Goal: Information Seeking & Learning: Learn about a topic

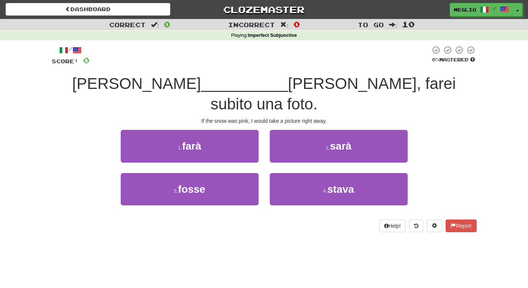
click at [63, 269] on div "Dashboard Clozemaster meglio / Toggle Dropdown Dashboard Leaderboard Activity F…" at bounding box center [264, 144] width 528 height 288
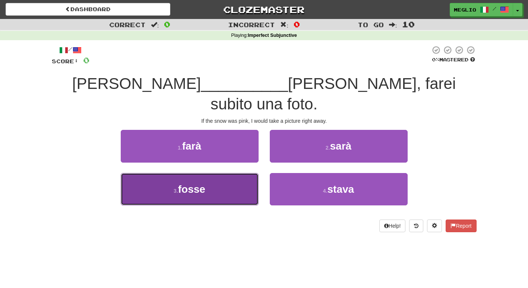
click at [180, 184] on span "fosse" at bounding box center [191, 190] width 27 height 12
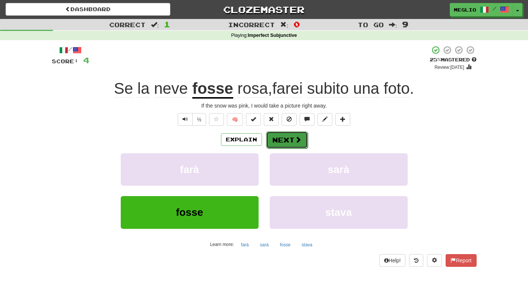
click at [286, 138] on button "Next" at bounding box center [287, 140] width 42 height 17
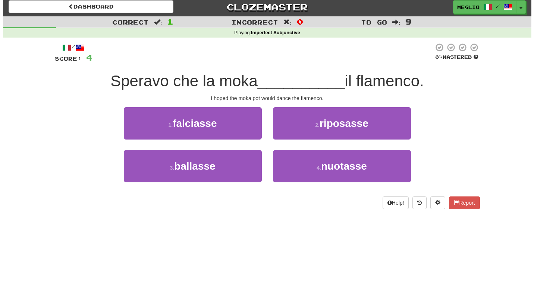
scroll to position [3, 0]
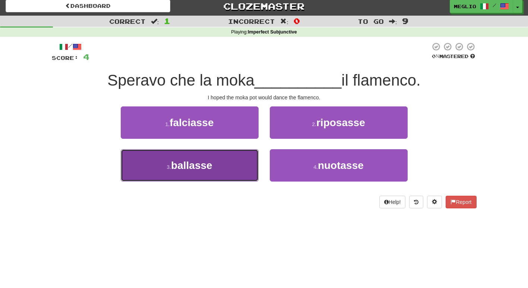
click at [228, 166] on button "3 . [GEOGRAPHIC_DATA]" at bounding box center [190, 165] width 138 height 32
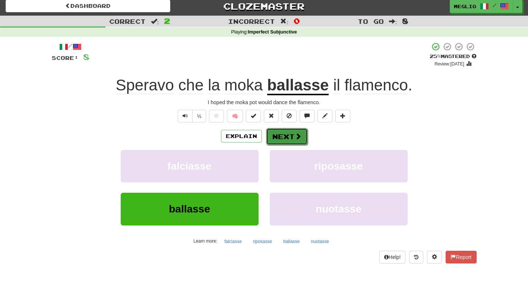
click at [292, 141] on button "Next" at bounding box center [287, 136] width 42 height 17
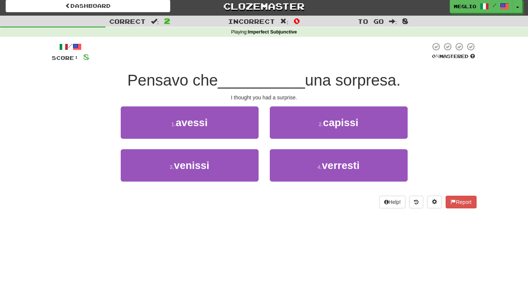
click at [77, 189] on div "3 . venissi 4 . verresti" at bounding box center [264, 170] width 447 height 43
click at [60, 186] on div "3 . venissi 4 . verresti" at bounding box center [264, 170] width 447 height 43
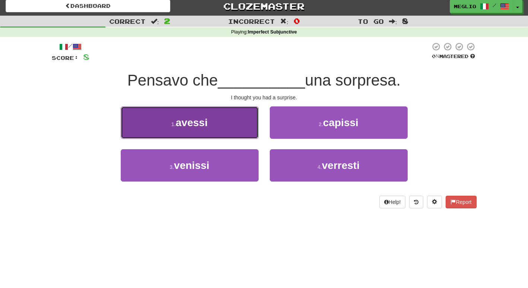
drag, startPoint x: 290, startPoint y: 142, endPoint x: 228, endPoint y: 130, distance: 62.7
click at [228, 130] on button "1 . avessi" at bounding box center [190, 123] width 138 height 32
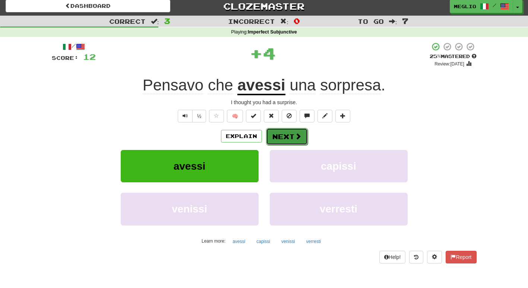
click at [295, 135] on span at bounding box center [298, 136] width 7 height 7
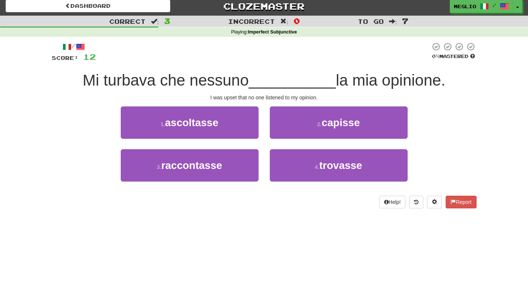
click at [29, 166] on div "Correct : 3 Incorrect : 0 To go : 7 Playing : Imperfect Subjunctive / Score: 12…" at bounding box center [264, 117] width 528 height 203
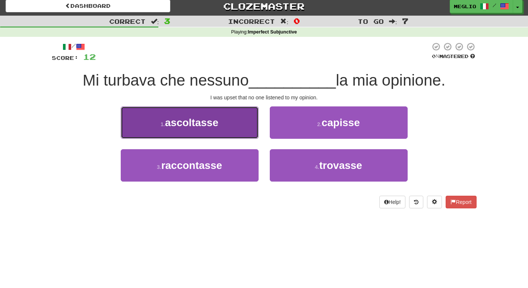
click at [234, 122] on button "1 . ascoltasse" at bounding box center [190, 123] width 138 height 32
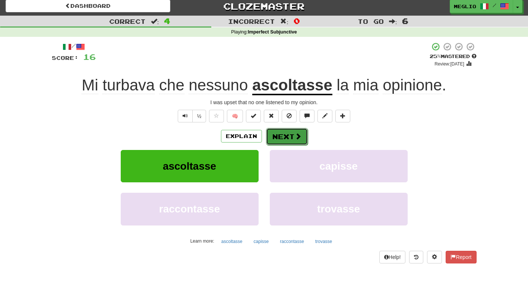
click at [287, 136] on button "Next" at bounding box center [287, 136] width 42 height 17
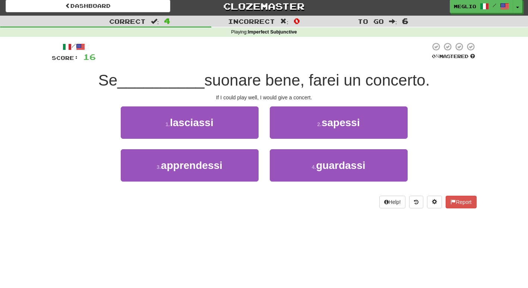
click at [11, 177] on div "Correct : 4 Incorrect : 0 To go : 6 Playing : Imperfect Subjunctive / Score: 16…" at bounding box center [264, 117] width 528 height 203
click at [15, 180] on div "Correct : 4 Incorrect : 0 To go : 6 Playing : Imperfect Subjunctive / Score: 16…" at bounding box center [264, 117] width 528 height 203
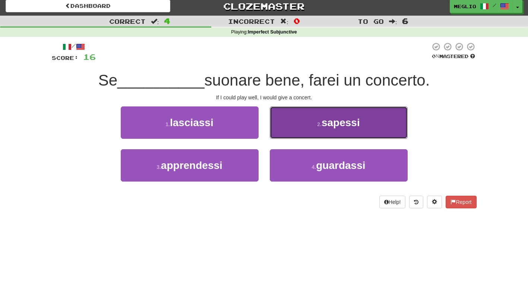
click at [388, 126] on button "2 . sapessi" at bounding box center [339, 123] width 138 height 32
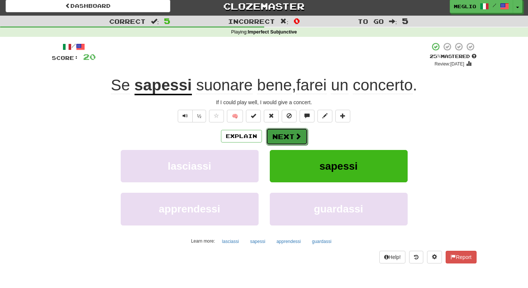
click at [300, 136] on span at bounding box center [298, 136] width 7 height 7
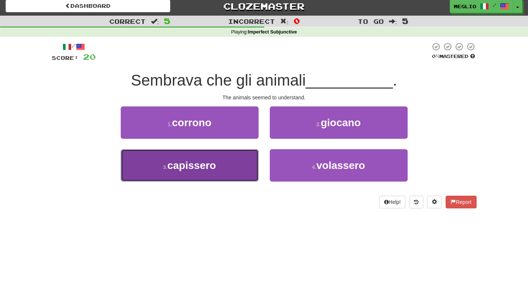
click at [245, 170] on button "3 . capissero" at bounding box center [190, 165] width 138 height 32
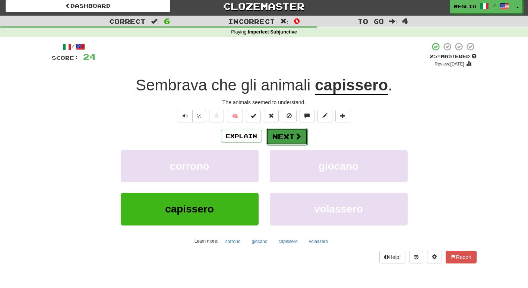
click at [296, 140] on span at bounding box center [298, 136] width 7 height 7
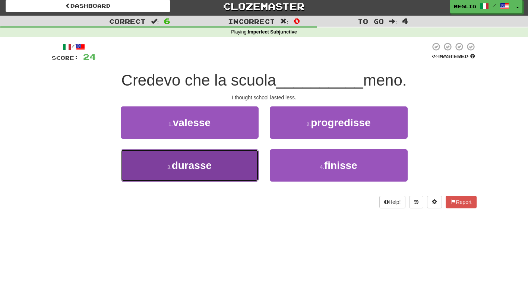
click at [203, 162] on span "durasse" at bounding box center [192, 166] width 40 height 12
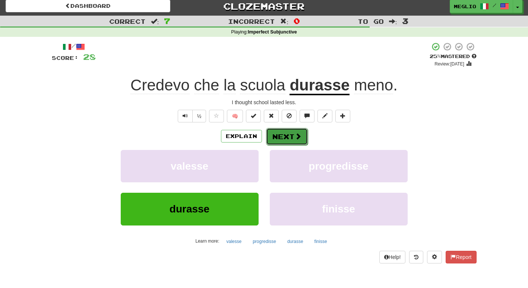
click at [296, 142] on button "Next" at bounding box center [287, 136] width 42 height 17
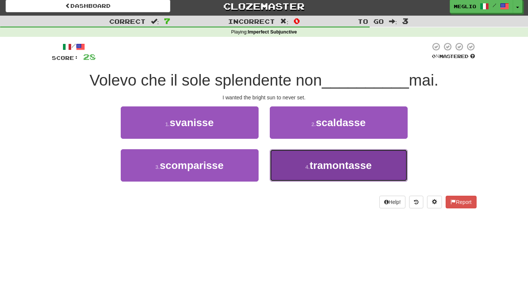
click at [324, 171] on span "tramontasse" at bounding box center [341, 166] width 62 height 12
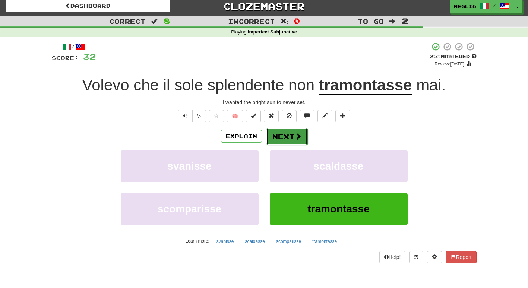
click at [299, 138] on span at bounding box center [298, 136] width 7 height 7
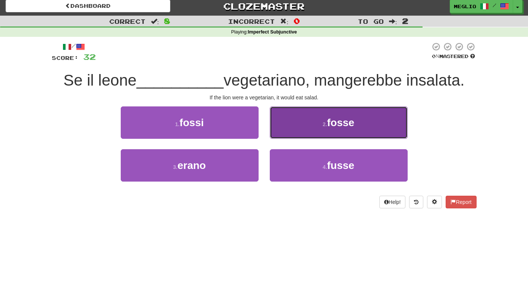
click at [289, 127] on button "2 . fosse" at bounding box center [339, 123] width 138 height 32
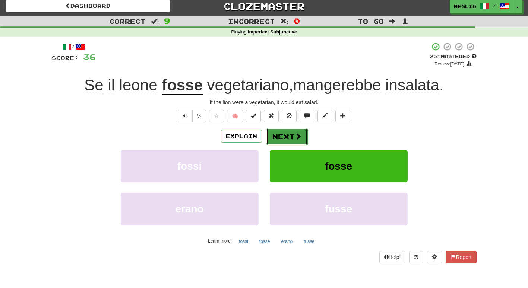
click at [292, 139] on button "Next" at bounding box center [287, 136] width 42 height 17
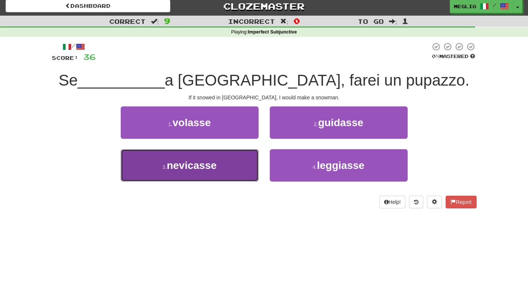
click at [243, 176] on button "3 . [GEOGRAPHIC_DATA]" at bounding box center [190, 165] width 138 height 32
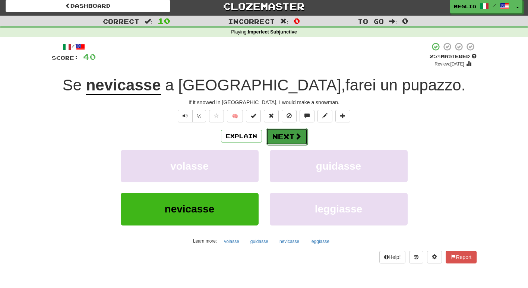
click at [299, 137] on span at bounding box center [298, 136] width 7 height 7
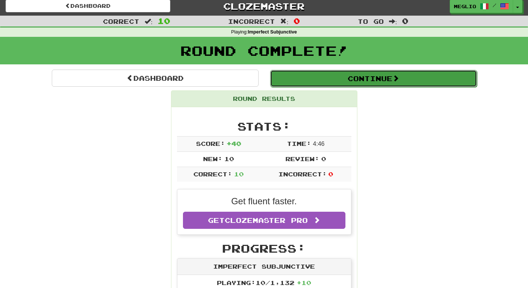
click at [396, 81] on span at bounding box center [395, 78] width 7 height 7
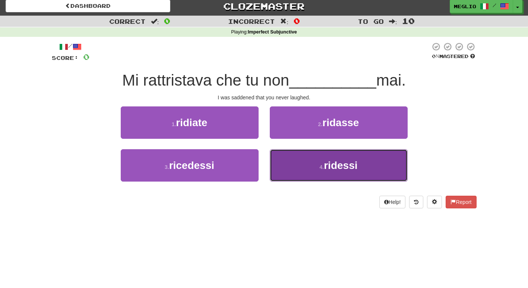
click at [341, 156] on button "4 . ridessi" at bounding box center [339, 165] width 138 height 32
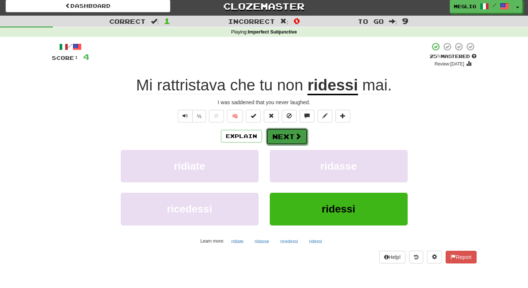
click at [296, 136] on span at bounding box center [298, 136] width 7 height 7
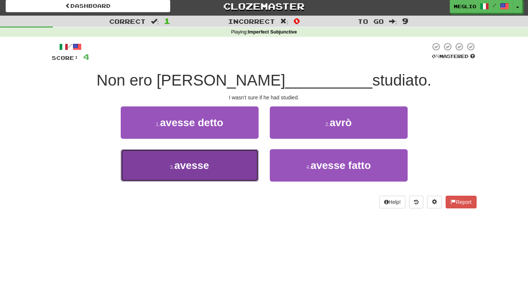
click at [221, 169] on button "3 . avesse" at bounding box center [190, 165] width 138 height 32
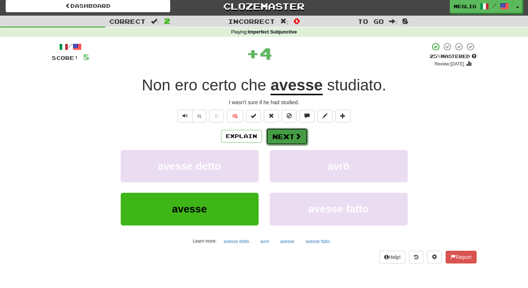
click at [288, 135] on button "Next" at bounding box center [287, 136] width 42 height 17
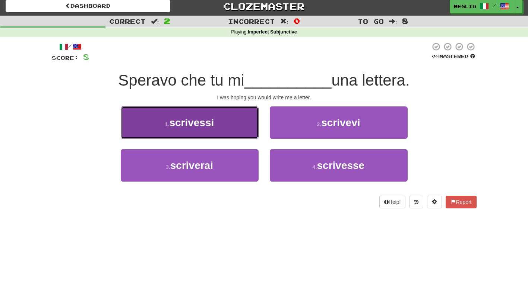
click at [225, 125] on button "1 . scrivessi" at bounding box center [190, 123] width 138 height 32
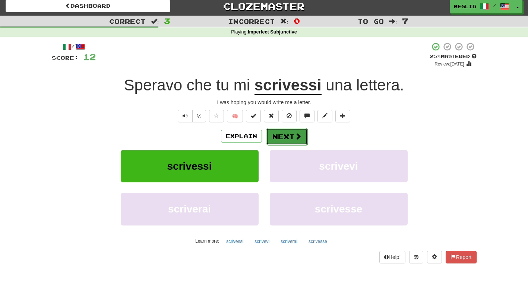
click at [278, 138] on button "Next" at bounding box center [287, 136] width 42 height 17
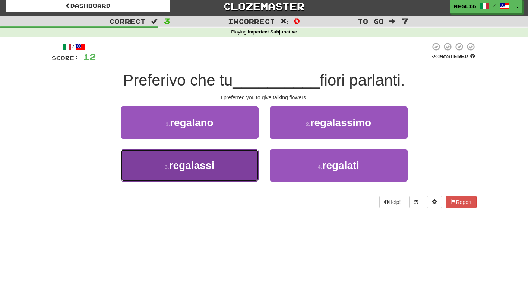
click at [205, 165] on span "regalassi" at bounding box center [191, 166] width 45 height 12
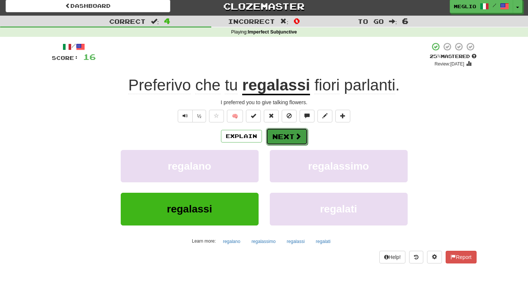
click at [279, 137] on button "Next" at bounding box center [287, 136] width 42 height 17
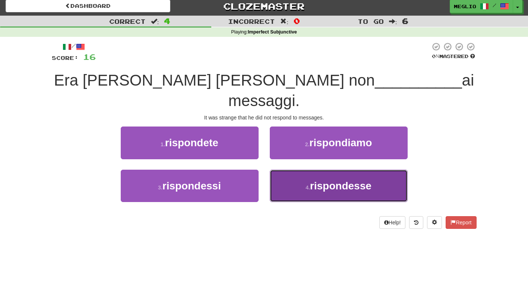
click at [342, 180] on span "rispondesse" at bounding box center [340, 186] width 61 height 12
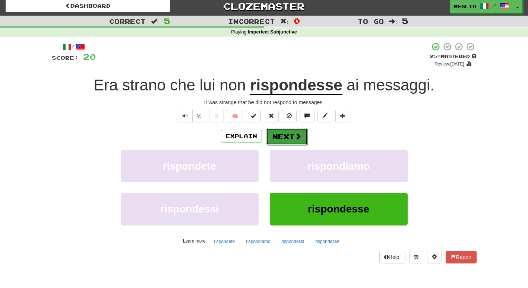
click at [275, 134] on button "Next" at bounding box center [287, 136] width 42 height 17
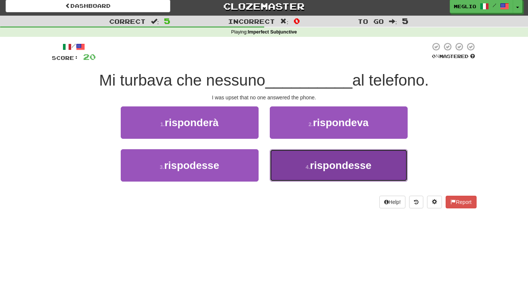
click at [325, 168] on span "rispondesse" at bounding box center [340, 166] width 61 height 12
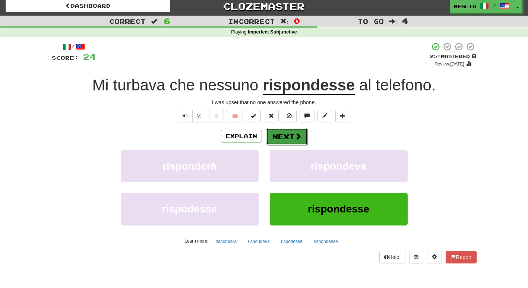
click at [293, 135] on button "Next" at bounding box center [287, 136] width 42 height 17
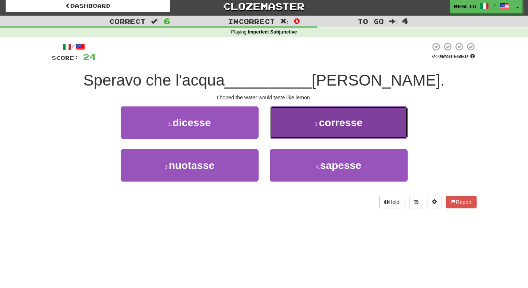
click at [304, 121] on button "2 . corresse" at bounding box center [339, 123] width 138 height 32
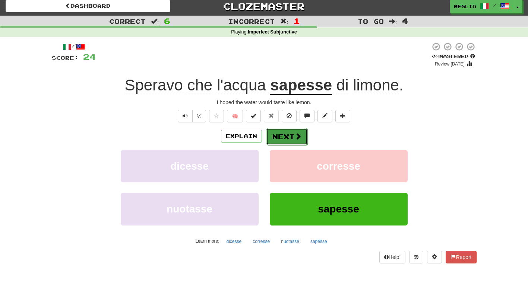
click at [288, 134] on button "Next" at bounding box center [287, 136] width 42 height 17
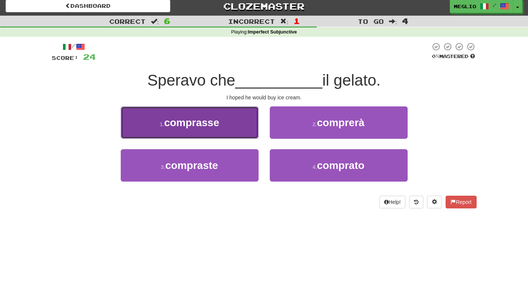
click at [216, 126] on span "comprasse" at bounding box center [191, 123] width 55 height 12
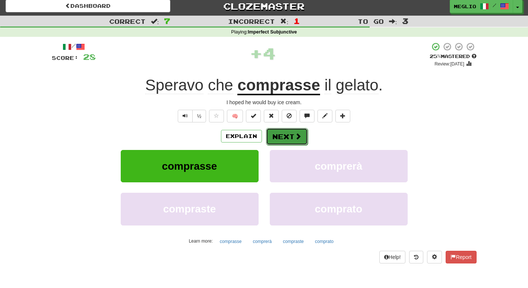
click at [284, 138] on button "Next" at bounding box center [287, 136] width 42 height 17
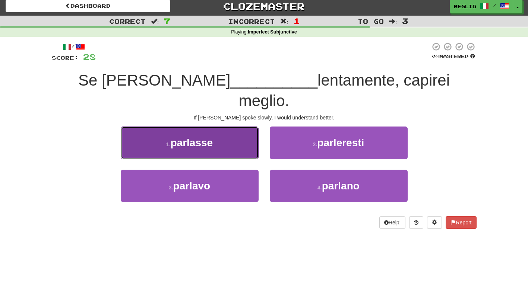
click at [230, 128] on button "1 . parlasse" at bounding box center [190, 143] width 138 height 32
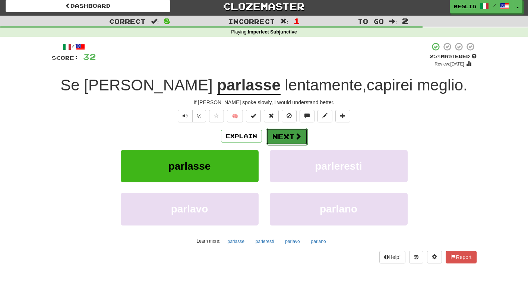
click at [280, 137] on button "Next" at bounding box center [287, 136] width 42 height 17
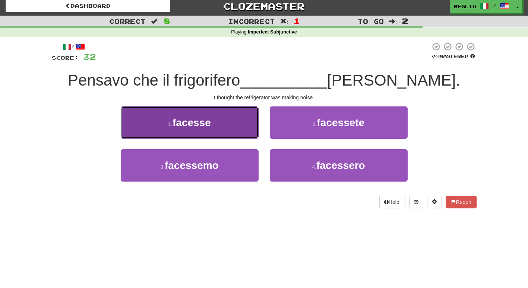
click at [196, 125] on span "facesse" at bounding box center [192, 123] width 38 height 12
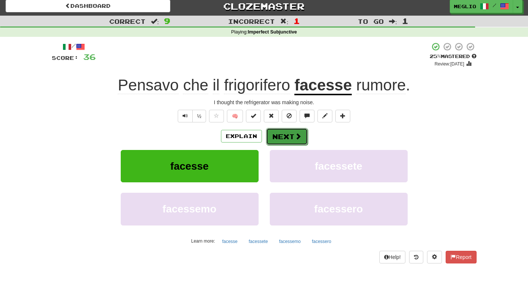
click at [287, 134] on button "Next" at bounding box center [287, 136] width 42 height 17
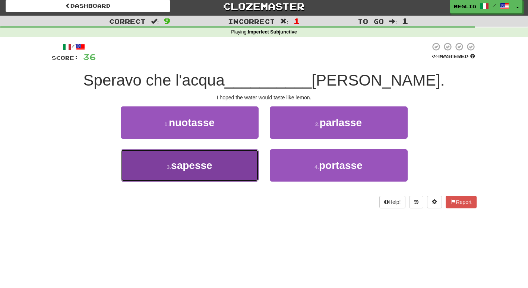
click at [228, 168] on button "3 . sapesse" at bounding box center [190, 165] width 138 height 32
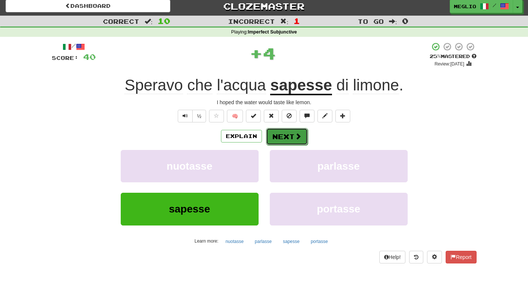
click at [295, 139] on span at bounding box center [298, 136] width 7 height 7
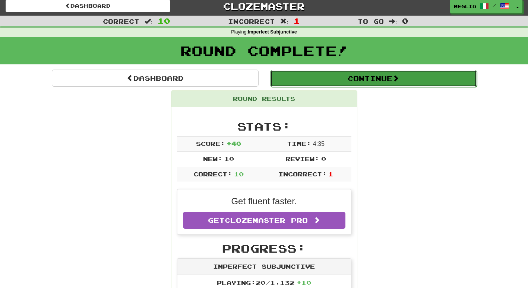
click at [339, 79] on button "Continue" at bounding box center [373, 78] width 207 height 17
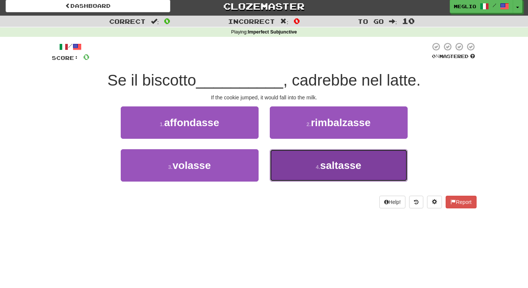
click at [331, 172] on button "4 . [GEOGRAPHIC_DATA]" at bounding box center [339, 165] width 138 height 32
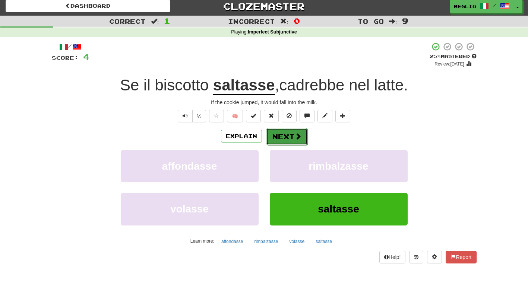
click at [295, 135] on span at bounding box center [298, 136] width 7 height 7
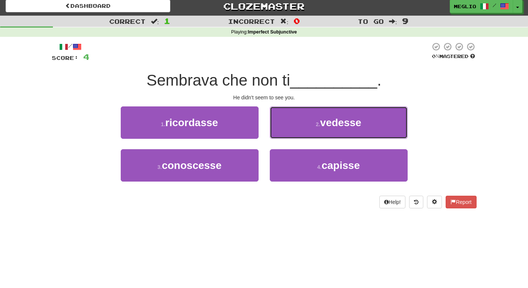
click at [294, 135] on button "2 . vedesse" at bounding box center [339, 123] width 138 height 32
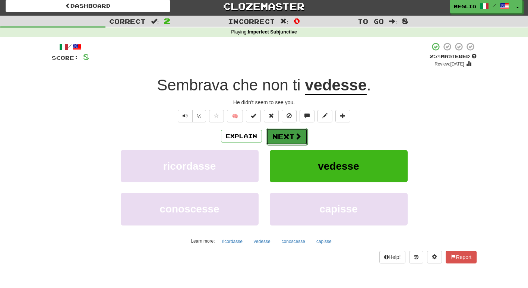
click at [295, 138] on span at bounding box center [298, 136] width 7 height 7
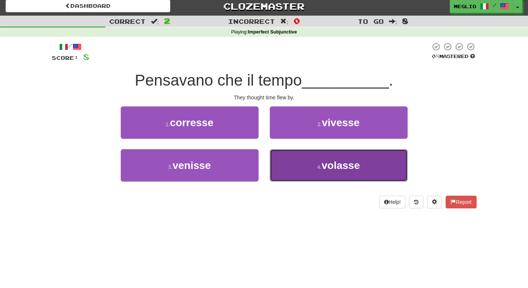
click at [372, 173] on button "4 . volasse" at bounding box center [339, 165] width 138 height 32
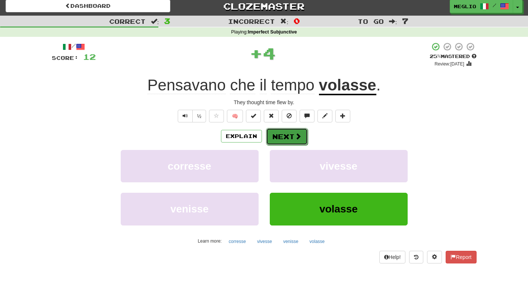
click at [287, 136] on button "Next" at bounding box center [287, 136] width 42 height 17
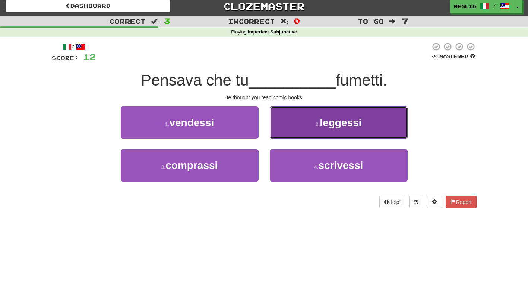
click at [302, 133] on button "2 . leggessi" at bounding box center [339, 123] width 138 height 32
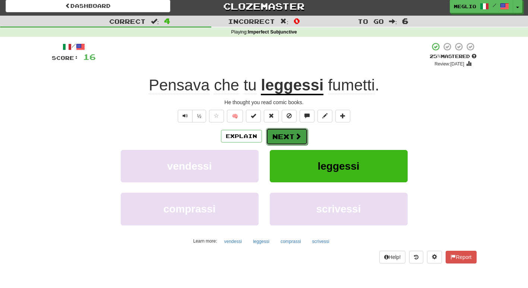
click at [292, 138] on button "Next" at bounding box center [287, 136] width 42 height 17
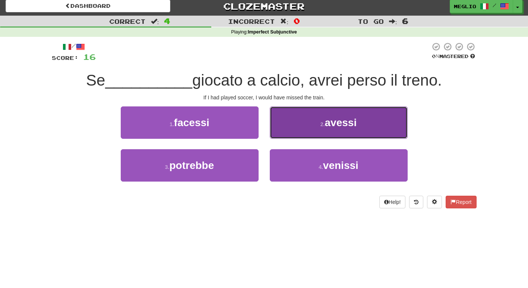
click at [335, 129] on button "2 . avessi" at bounding box center [339, 123] width 138 height 32
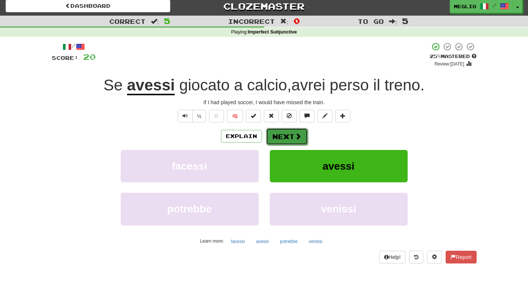
click at [282, 137] on button "Next" at bounding box center [287, 136] width 42 height 17
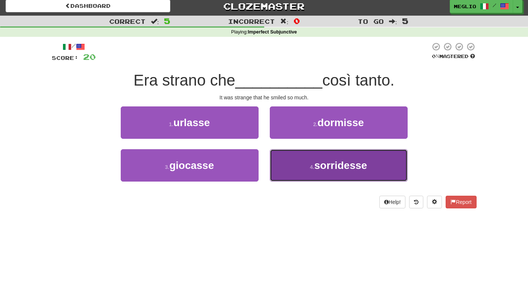
click at [323, 168] on span "sorridesse" at bounding box center [341, 166] width 53 height 12
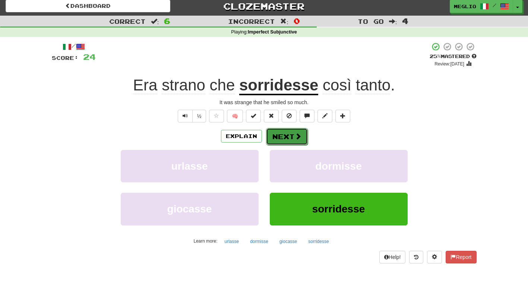
click at [302, 142] on button "Next" at bounding box center [287, 136] width 42 height 17
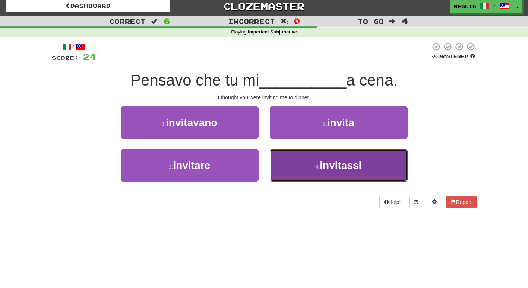
click at [343, 169] on span "invitassi" at bounding box center [341, 166] width 42 height 12
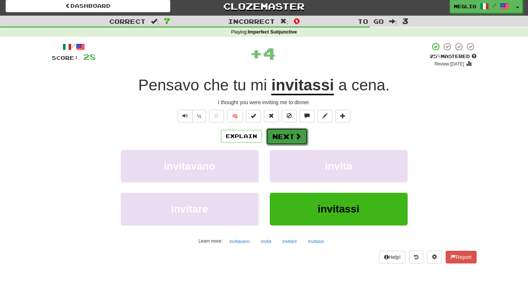
click at [287, 138] on button "Next" at bounding box center [287, 136] width 42 height 17
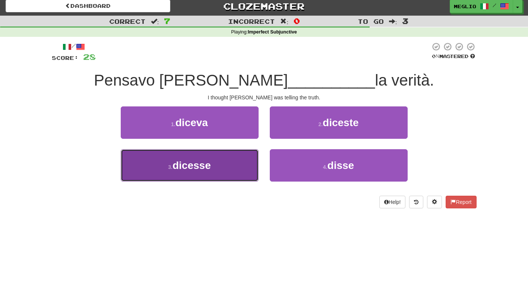
click at [219, 169] on button "3 . dicesse" at bounding box center [190, 165] width 138 height 32
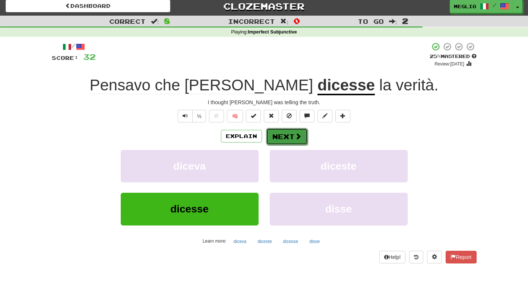
click at [278, 135] on button "Next" at bounding box center [287, 136] width 42 height 17
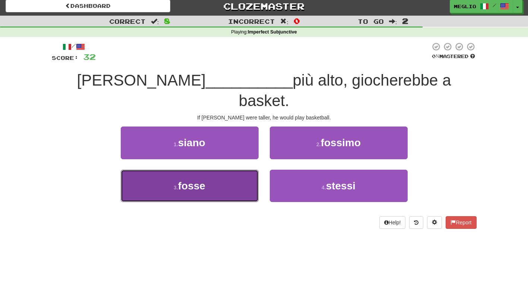
click at [201, 172] on button "3 . fosse" at bounding box center [190, 186] width 138 height 32
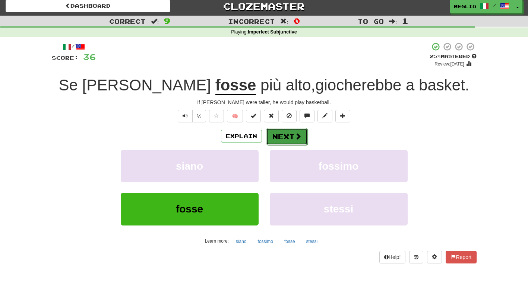
click at [296, 136] on span at bounding box center [298, 136] width 7 height 7
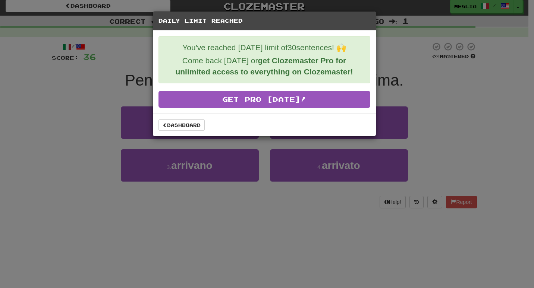
click at [485, 97] on div "Daily Limit Reached You've reached [DATE] limit of 30 sentences! 🙌 Come back [D…" at bounding box center [267, 144] width 534 height 288
